Goal: Go to known website: Go to known website

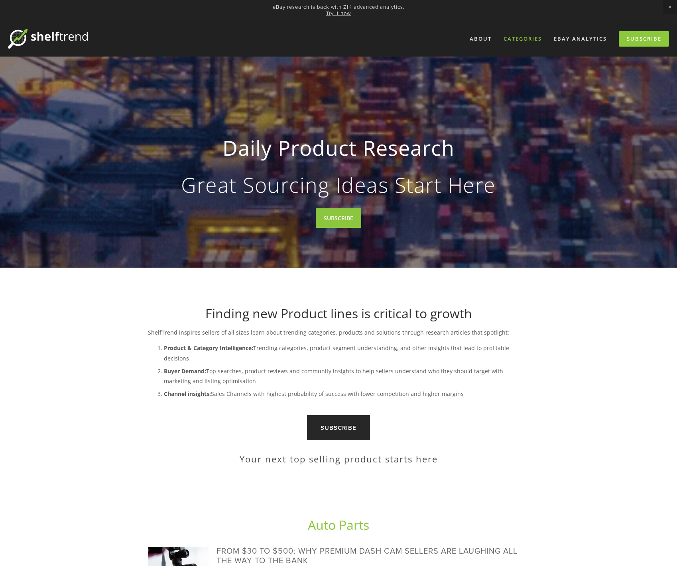
click at [528, 38] on div "Categories" at bounding box center [522, 38] width 49 height 13
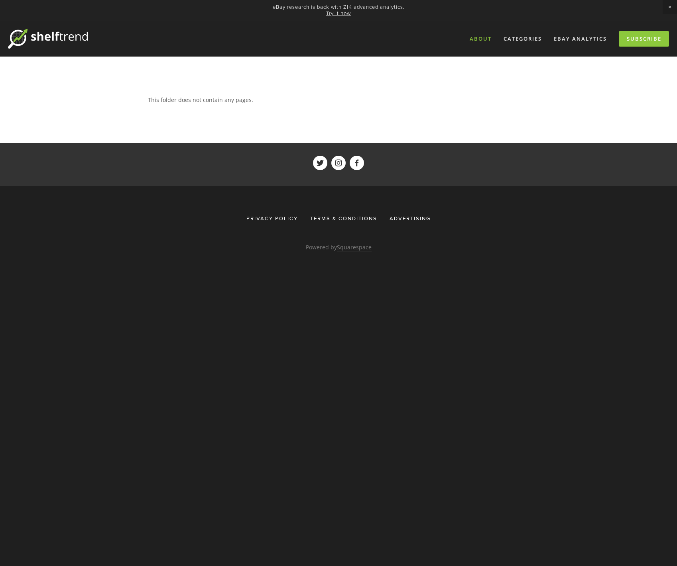
click at [484, 38] on link "About" at bounding box center [480, 38] width 32 height 13
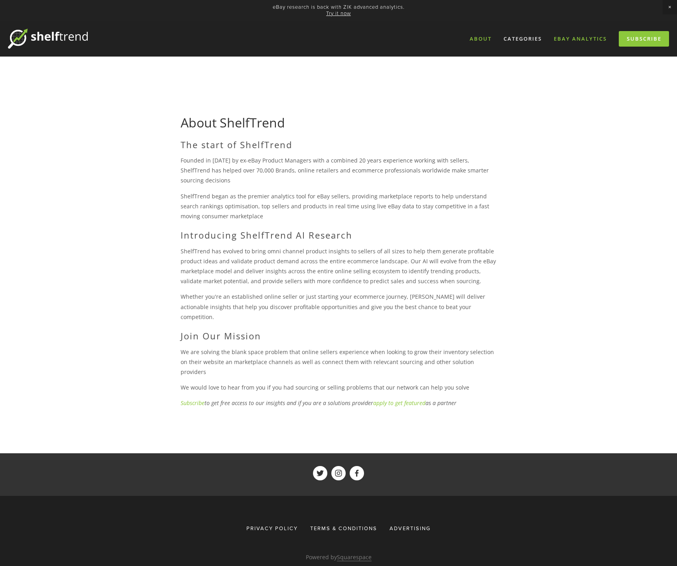
drag, startPoint x: 578, startPoint y: 37, endPoint x: 571, endPoint y: 37, distance: 6.8
click at [578, 37] on link "eBay Analytics" at bounding box center [579, 38] width 63 height 13
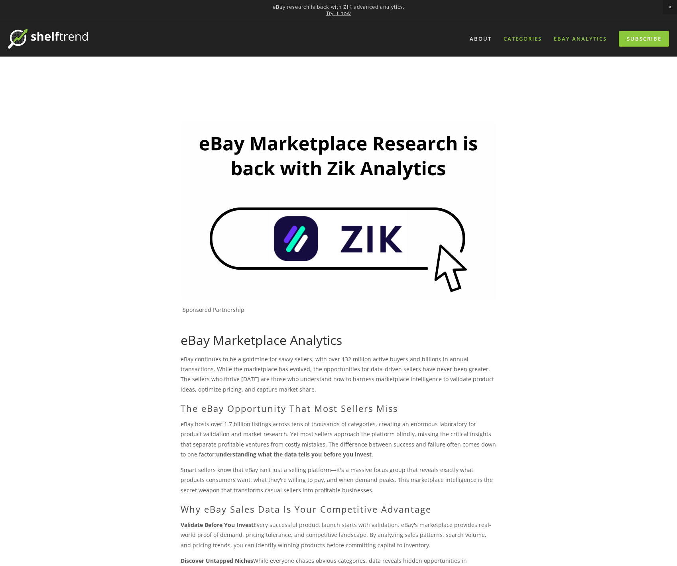
click at [521, 38] on div "Categories" at bounding box center [522, 38] width 49 height 13
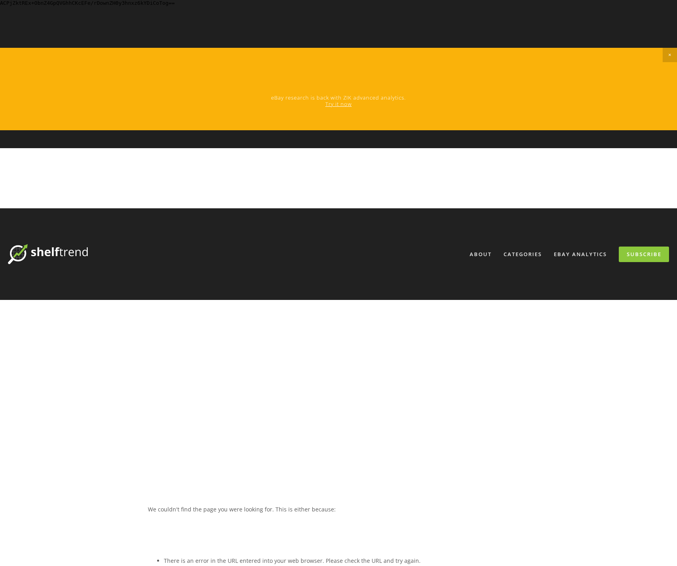
drag, startPoint x: 150, startPoint y: 178, endPoint x: 132, endPoint y: 179, distance: 18.3
drag, startPoint x: 41, startPoint y: 172, endPoint x: 173, endPoint y: 174, distance: 131.9
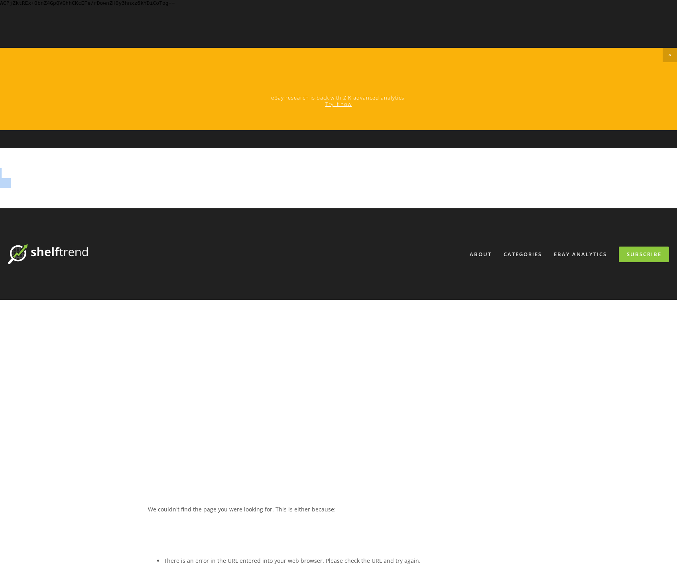
drag, startPoint x: 53, startPoint y: 172, endPoint x: 346, endPoint y: 186, distance: 293.2
drag, startPoint x: 156, startPoint y: 177, endPoint x: 252, endPoint y: 198, distance: 98.3
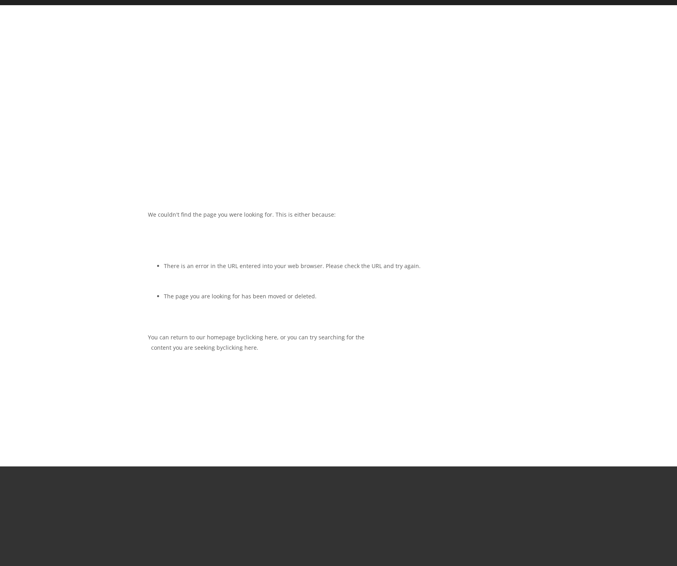
scroll to position [295, 0]
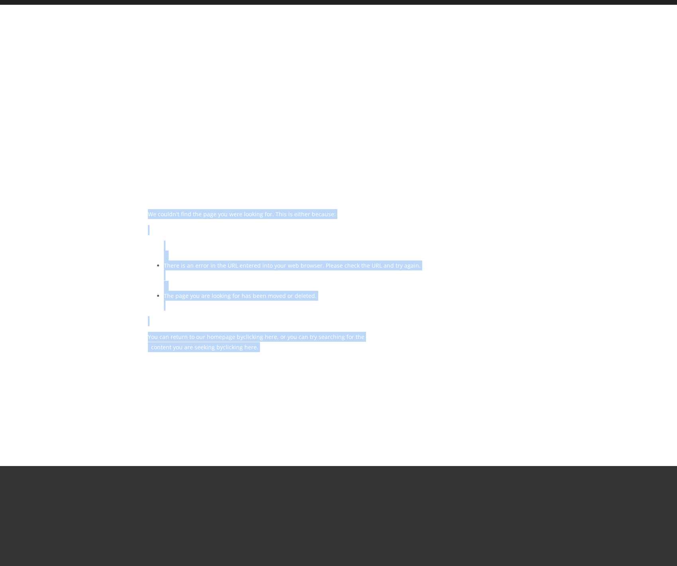
drag, startPoint x: 147, startPoint y: 214, endPoint x: 338, endPoint y: 363, distance: 242.8
click at [338, 363] on main "We couldn't find the page you were looking for. This is either because: There i…" at bounding box center [338, 281] width 407 height 311
copy div "We couldn't find the page you were looking for. This is either because: There i…"
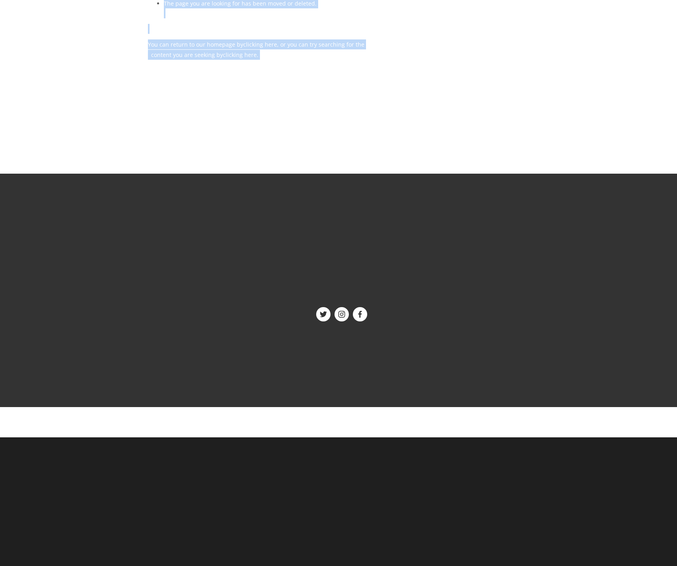
scroll to position [596, 0]
